Goal: Task Accomplishment & Management: Manage account settings

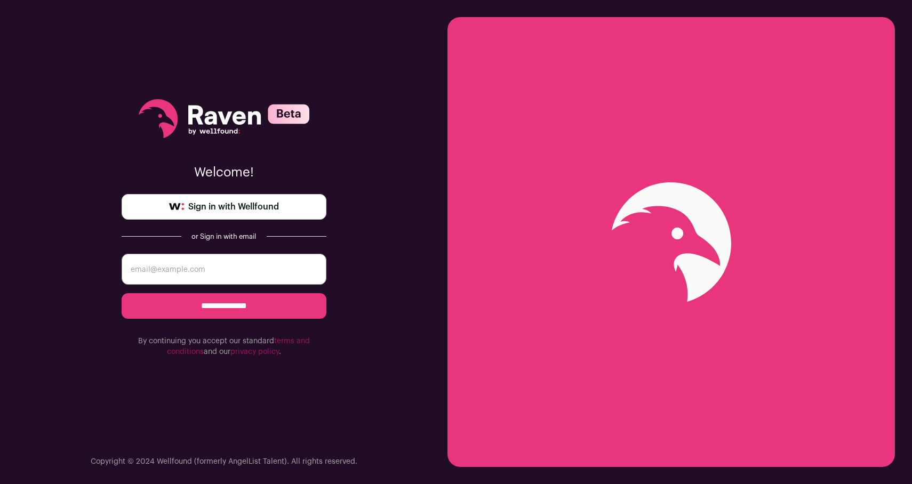
click at [229, 206] on span "Sign in with Wellfound" at bounding box center [233, 207] width 91 height 13
click at [238, 270] on input "email" at bounding box center [224, 269] width 205 height 31
type input "[EMAIL_ADDRESS][DOMAIN_NAME]"
click at [206, 308] on input "**********" at bounding box center [224, 306] width 205 height 26
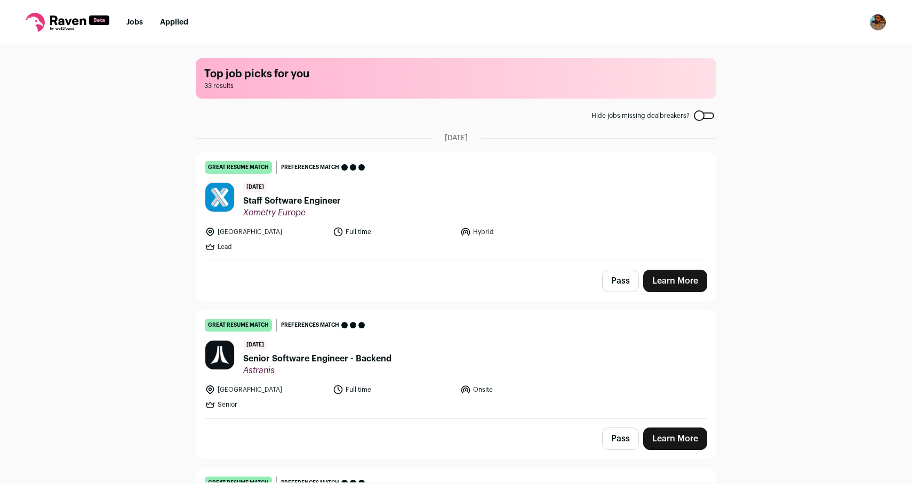
click at [614, 42] on nav "Jobs Applied Settings Notifications Preferences Resume FAQs Logout" at bounding box center [456, 22] width 912 height 45
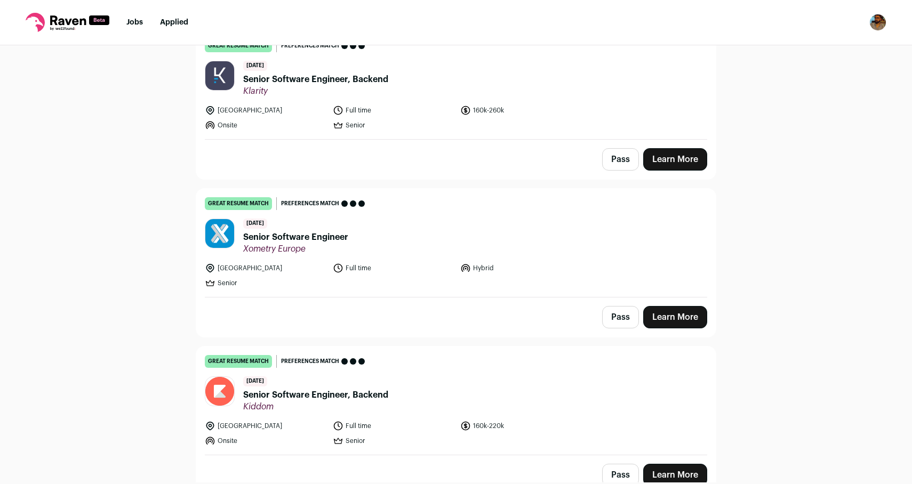
scroll to position [543, 0]
